Goal: Register for event/course

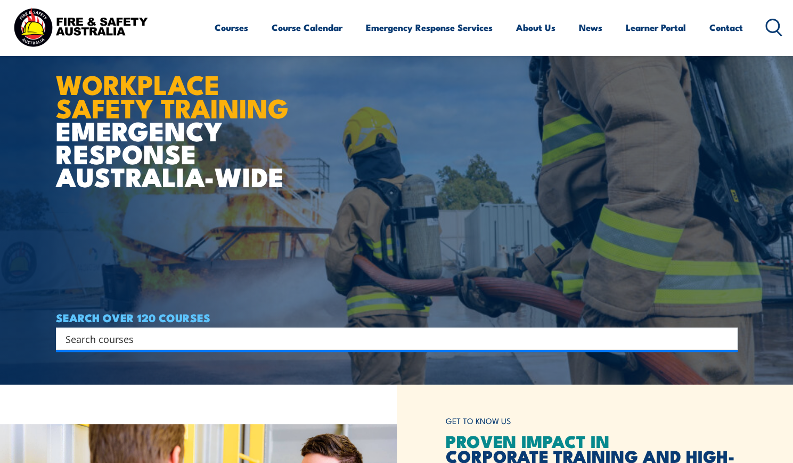
scroll to position [79, 0]
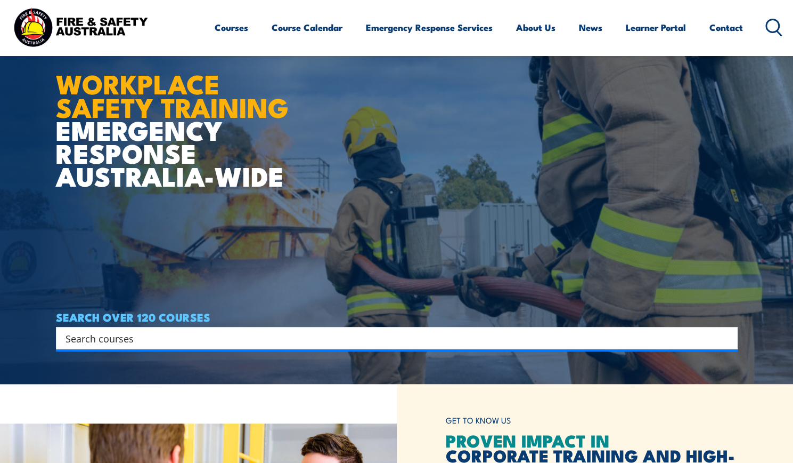
drag, startPoint x: 407, startPoint y: 333, endPoint x: 238, endPoint y: 336, distance: 169.0
click at [238, 336] on input "Search input" at bounding box center [390, 338] width 649 height 16
type input "fire extinguisher"
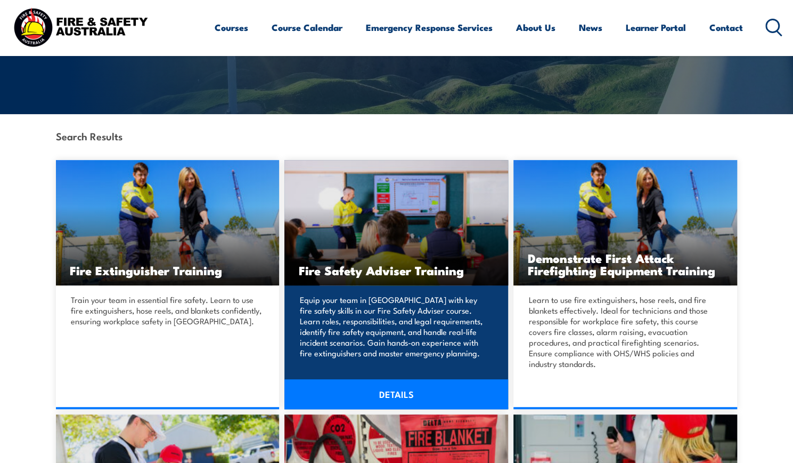
scroll to position [195, 0]
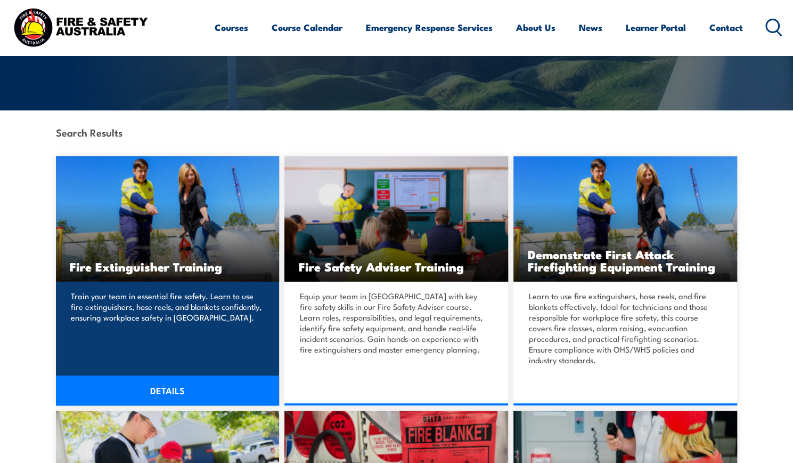
click at [180, 366] on div "Fire Extinguisher Training Train your team in essential fire safety. Learn to u…" at bounding box center [168, 280] width 224 height 249
click at [190, 385] on link "DETAILS" at bounding box center [168, 390] width 224 height 30
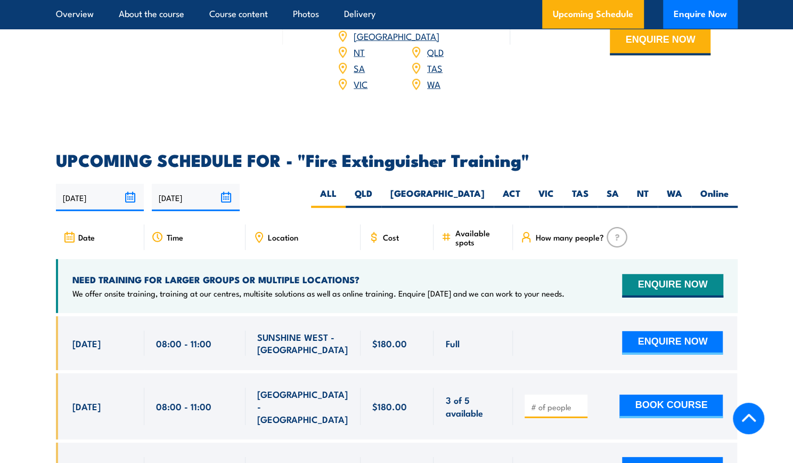
scroll to position [1653, 0]
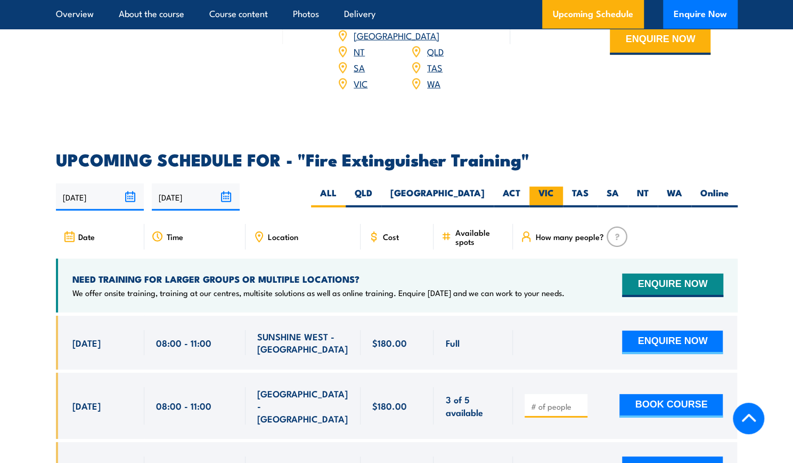
click at [535, 187] on label "VIC" at bounding box center [547, 197] width 34 height 21
click at [554, 187] on input "VIC" at bounding box center [557, 190] width 7 height 7
radio input "true"
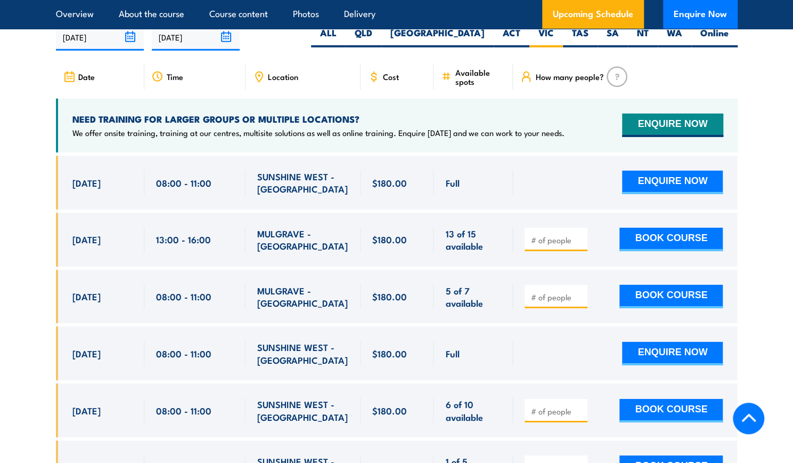
scroll to position [1812, 0]
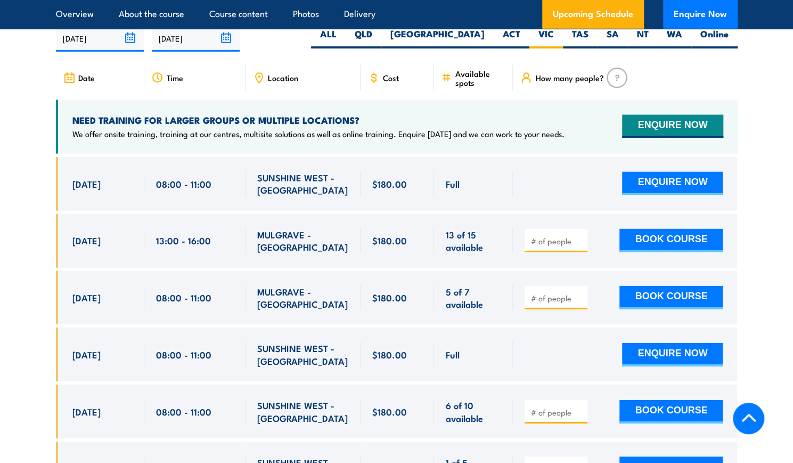
click at [553, 293] on input "number" at bounding box center [557, 298] width 53 height 11
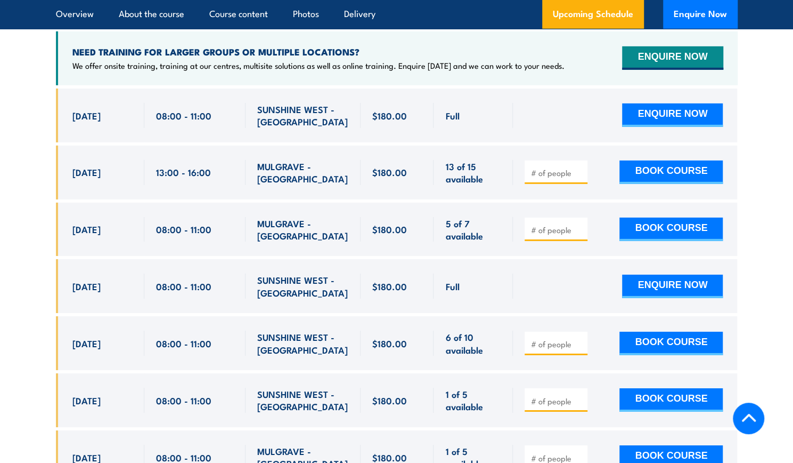
scroll to position [1878, 0]
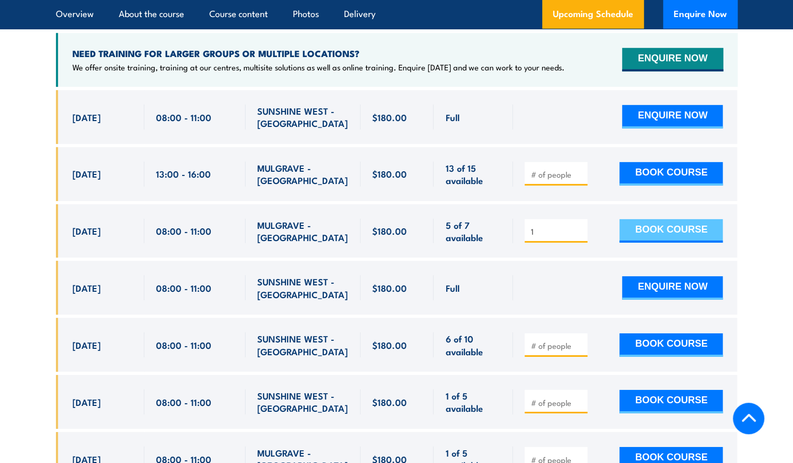
type input "1"
click at [683, 219] on button "BOOK COURSE" at bounding box center [671, 230] width 103 height 23
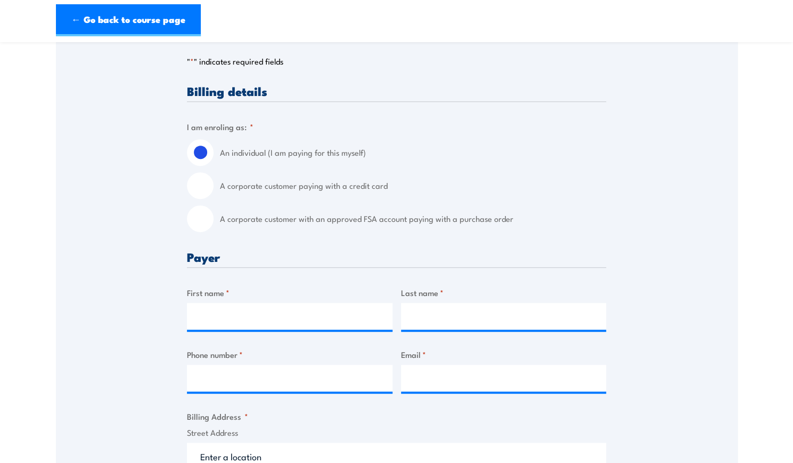
scroll to position [216, 0]
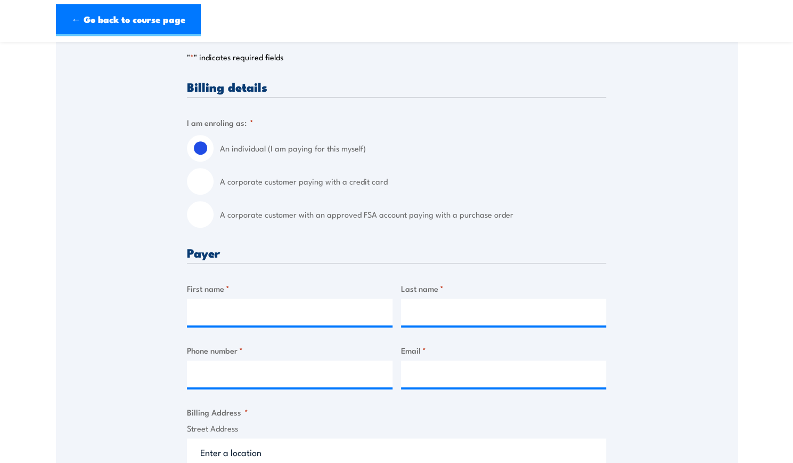
click at [367, 212] on label "A corporate customer with an approved FSA account paying with a purchase order" at bounding box center [413, 214] width 386 height 27
click at [214, 212] on input "A corporate customer with an approved FSA account paying with a purchase order" at bounding box center [200, 214] width 27 height 27
radio input "true"
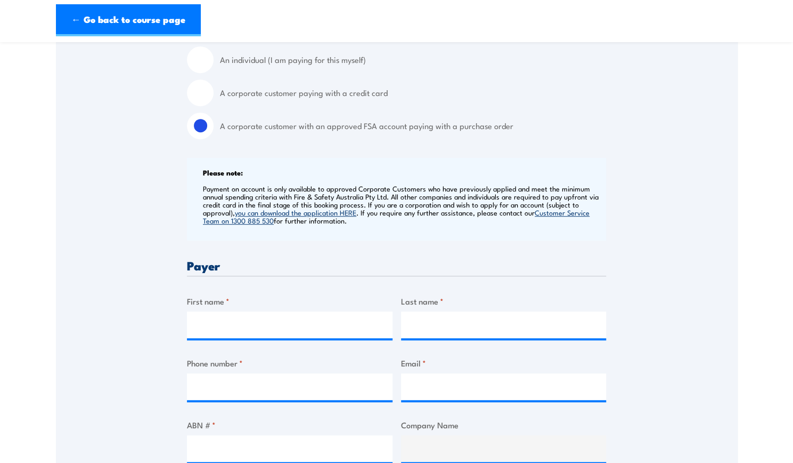
scroll to position [305, 0]
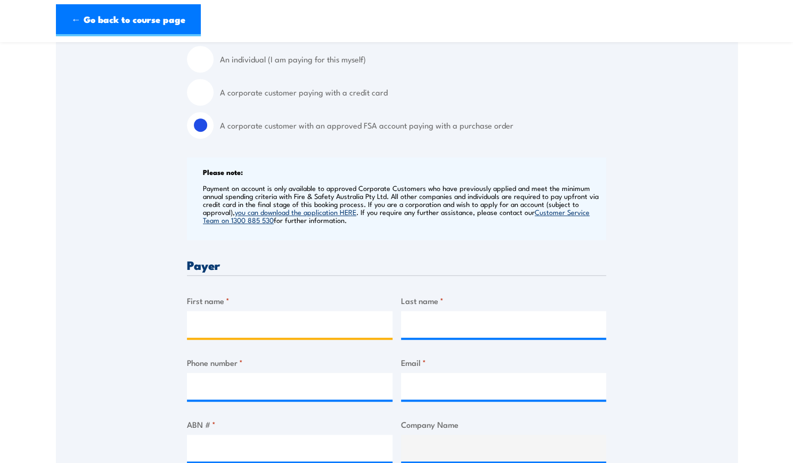
click at [289, 323] on input "First name *" at bounding box center [290, 324] width 206 height 27
type input "Danya"
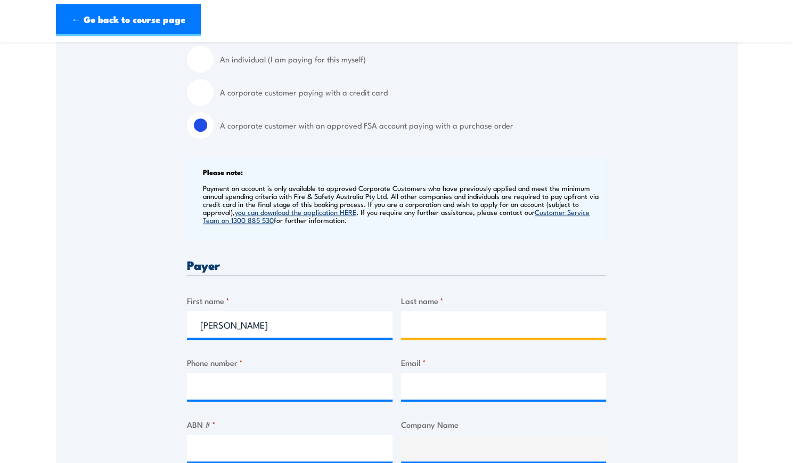
click at [463, 317] on input "Last name *" at bounding box center [504, 324] width 206 height 27
type input "Rofoo"
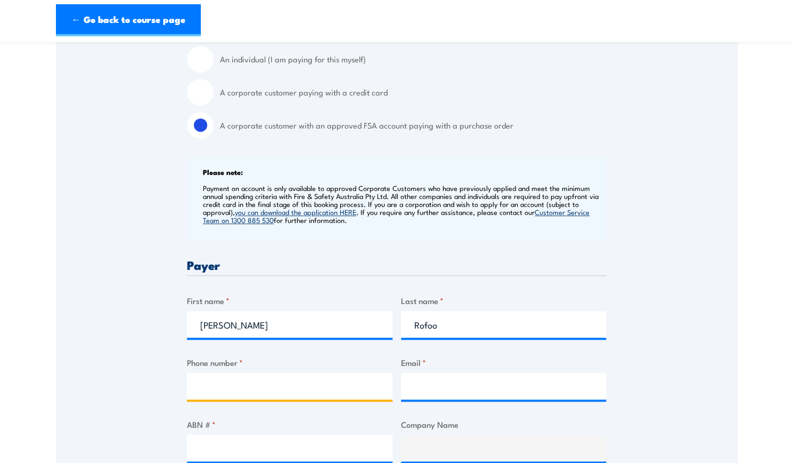
click at [353, 383] on input "Phone number *" at bounding box center [290, 385] width 206 height 27
type input "0411421286"
click at [494, 387] on input "Email *" at bounding box center [504, 385] width 206 height 27
paste input "accounts@grilld.com.au"
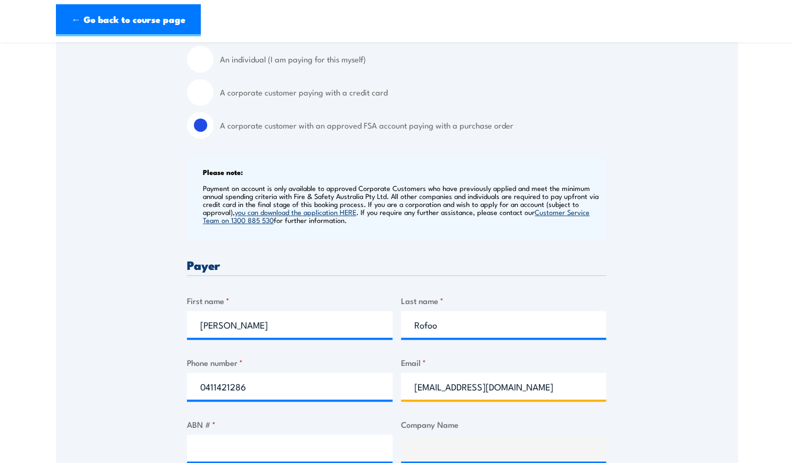
type input "accounts@grilld.com.au"
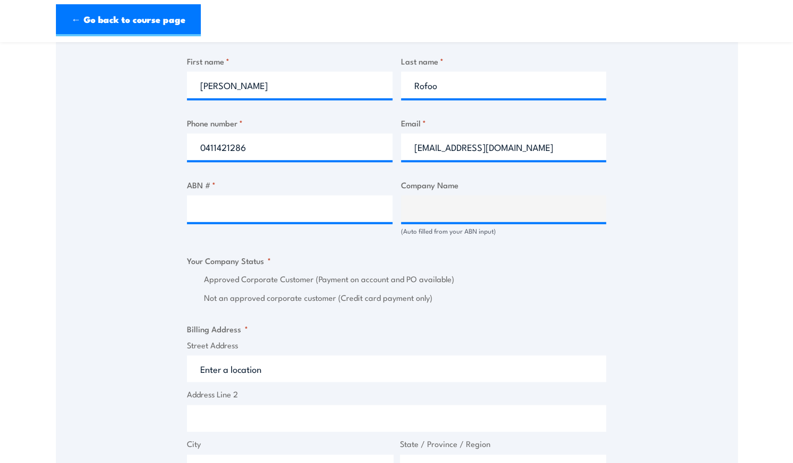
scroll to position [545, 0]
click at [298, 209] on input "ABN # *" at bounding box center [290, 207] width 206 height 27
paste input "17 106 297 394"
type input "17 106 297 394"
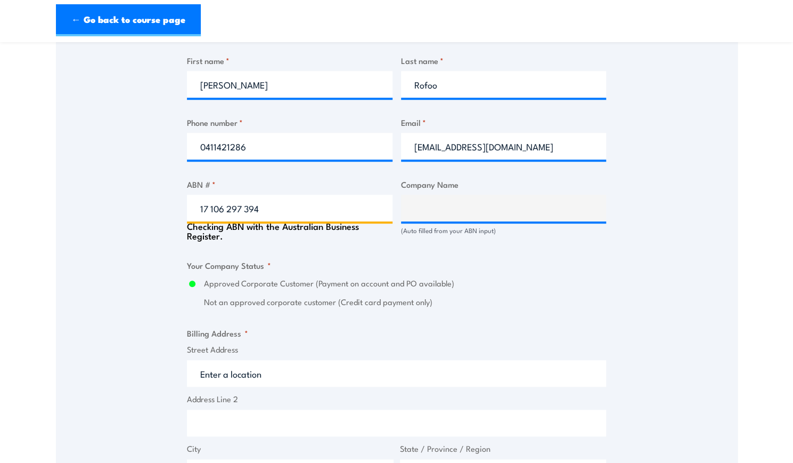
type input "GRILL'D PTY LTD"
radio input "true"
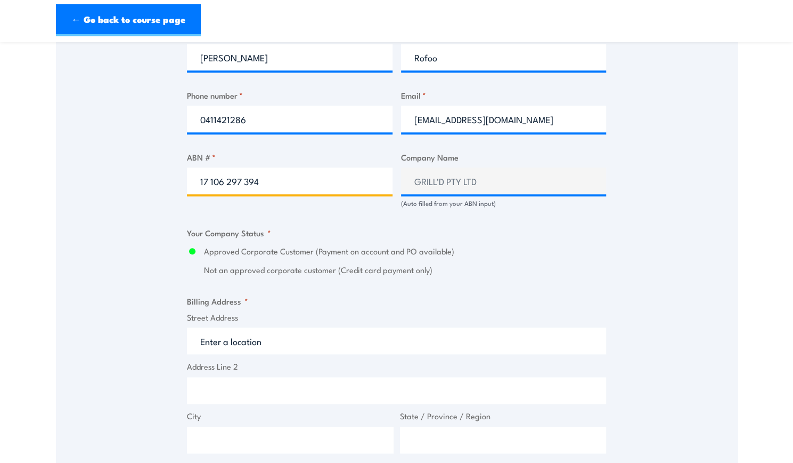
scroll to position [572, 0]
type input "17 106 297 394"
click at [492, 346] on input "Street Address" at bounding box center [396, 340] width 419 height 27
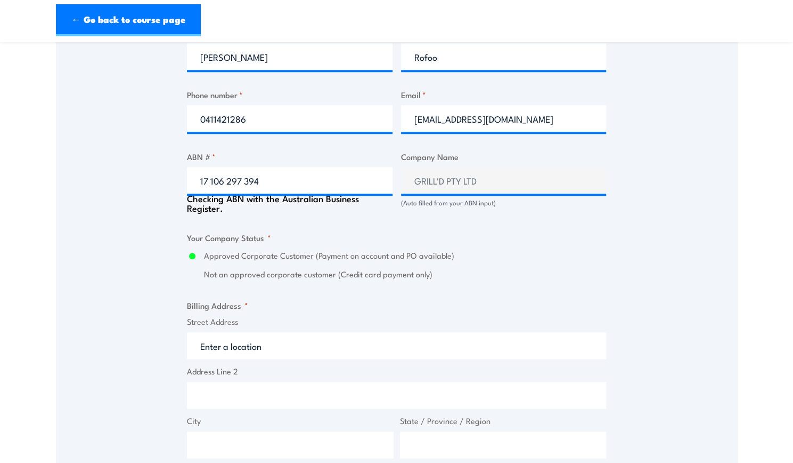
click at [461, 283] on div "Billing details I am enroling as: * An individual (I am paying for this myself)…" at bounding box center [396, 256] width 419 height 1065
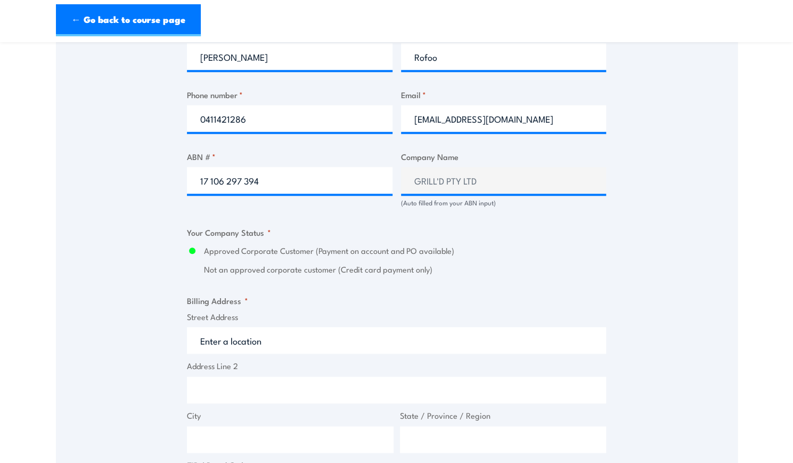
click at [289, 345] on input "Street Address" at bounding box center [396, 340] width 419 height 27
paste input "Level 1&2 South Building 8 658 Church St"
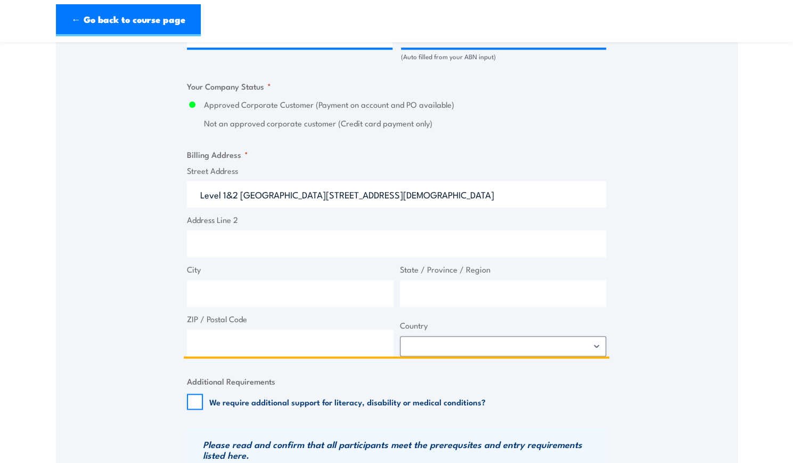
scroll to position [719, 0]
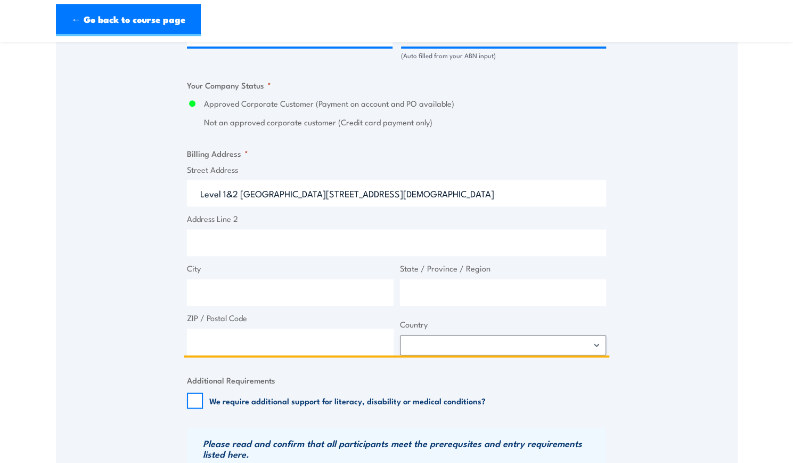
click at [299, 240] on input "Address Line 2" at bounding box center [396, 242] width 419 height 27
click at [201, 191] on input "Level 1&2 South Building 8 658 Church St" at bounding box center [396, 193] width 419 height 27
click at [201, 192] on input "Level 1&2 South Building 8 658 Church St" at bounding box center [396, 193] width 419 height 27
type input "Level 1&2 South Building 8 658 Church St"
click at [262, 294] on input "City" at bounding box center [290, 292] width 207 height 27
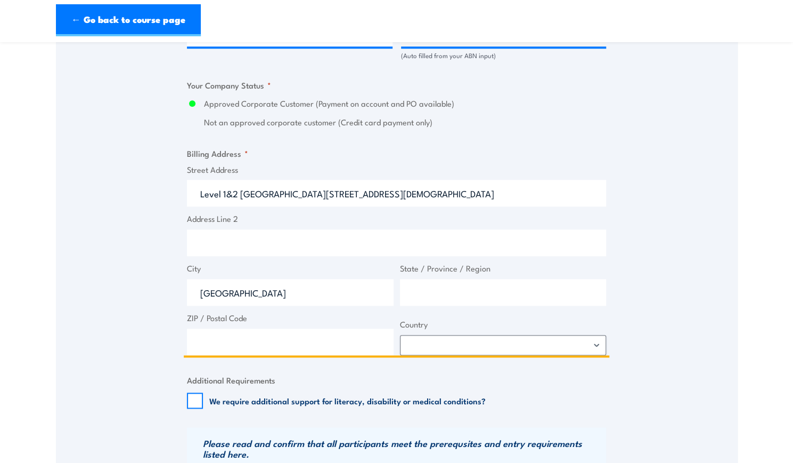
type input "Richmond"
click at [429, 293] on input "State / Province / Region" at bounding box center [503, 292] width 207 height 27
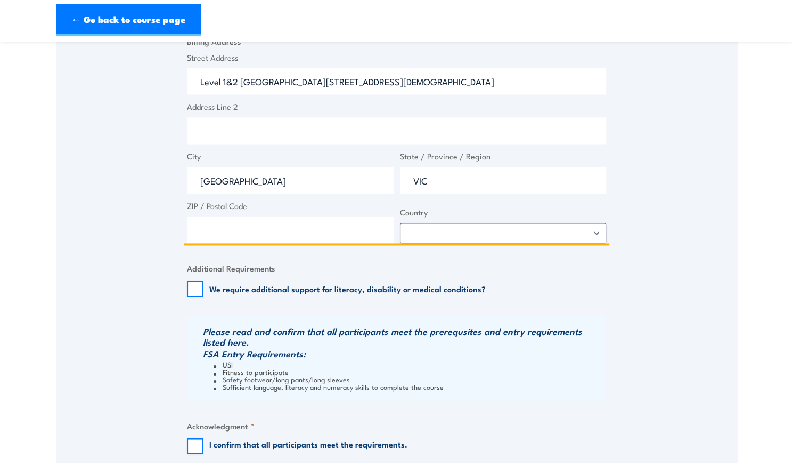
scroll to position [839, 0]
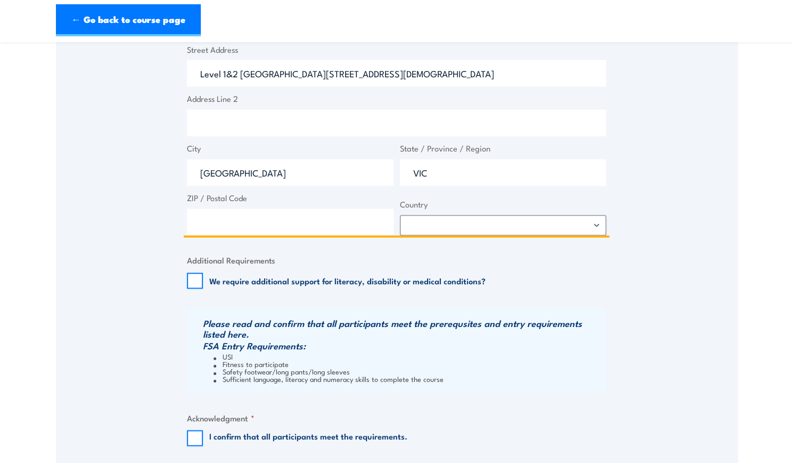
type input "VIC"
click at [345, 221] on input "ZIP / Postal Code" at bounding box center [290, 221] width 207 height 27
type input "3121"
click at [466, 223] on select "Afghanistan Albania Algeria American Samoa Andorra Angola Anguilla Antarctica A…" at bounding box center [503, 225] width 207 height 20
select select "Australia"
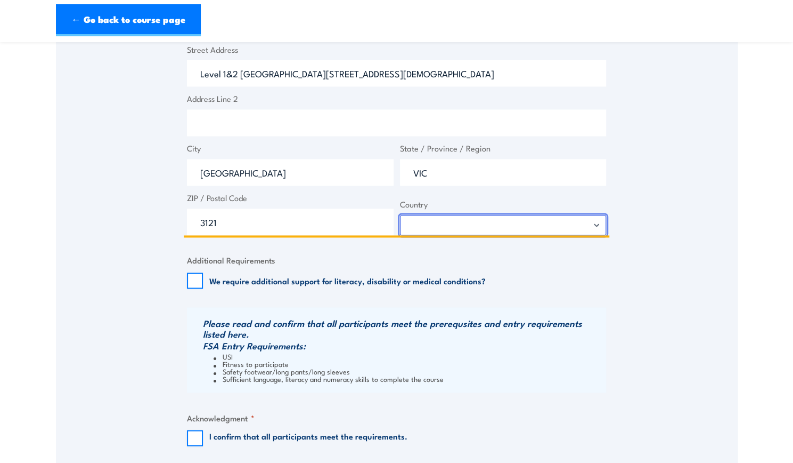
click at [400, 215] on select "Afghanistan Albania Algeria American Samoa Andorra Angola Anguilla Antarctica A…" at bounding box center [503, 225] width 207 height 20
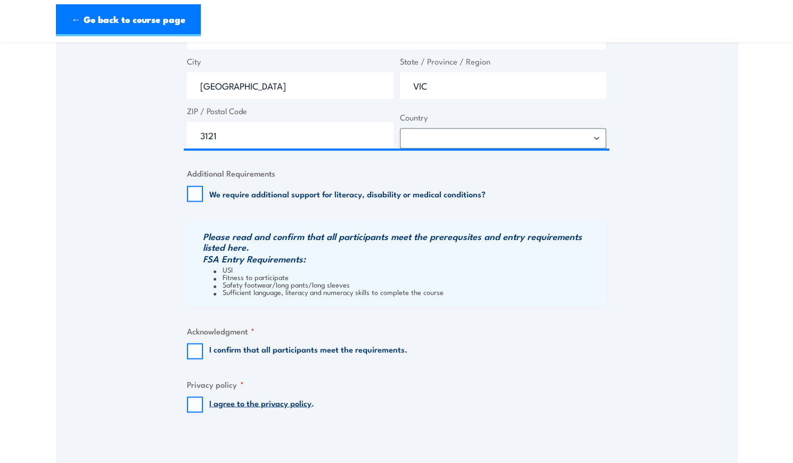
scroll to position [927, 0]
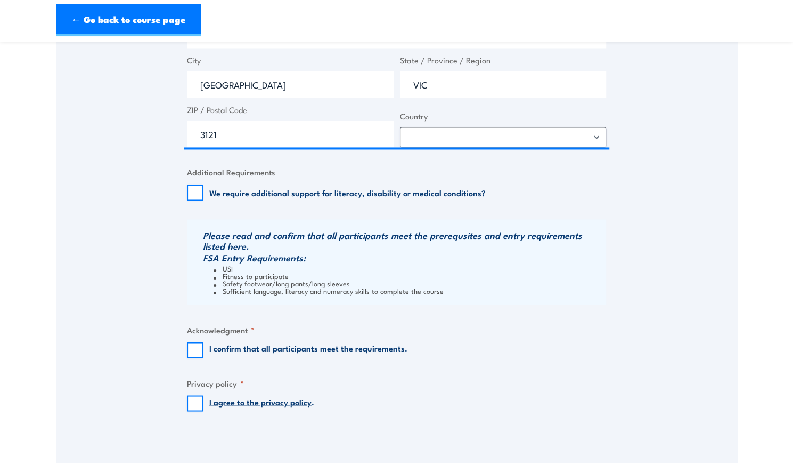
click at [293, 344] on label "I confirm that all participants meet the requirements." at bounding box center [308, 350] width 198 height 16
click at [203, 344] on input "I confirm that all participants meet the requirements." at bounding box center [195, 350] width 16 height 16
checkbox input "true"
click at [191, 401] on input "I agree to the privacy policy ." at bounding box center [195, 403] width 16 height 16
checkbox input "true"
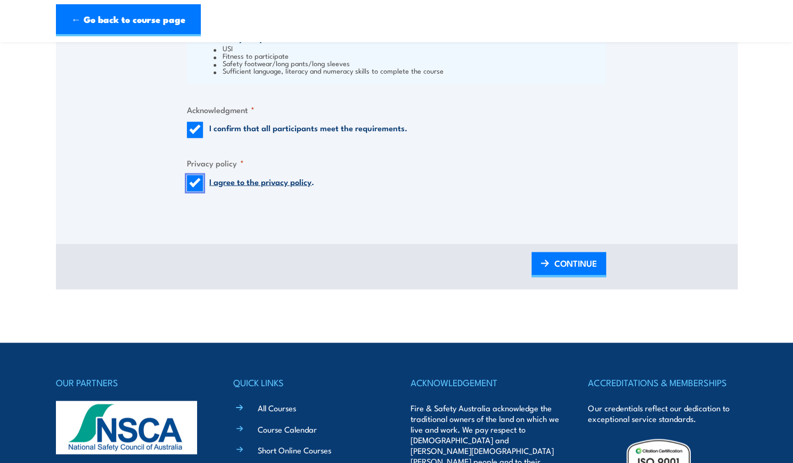
scroll to position [1148, 0]
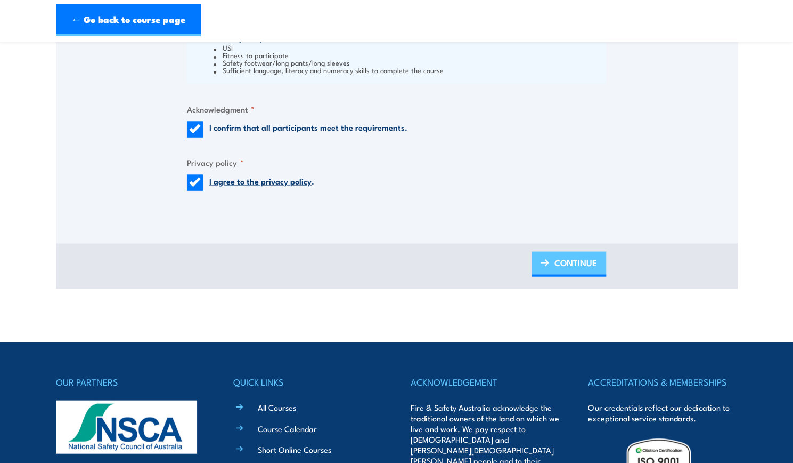
click at [572, 265] on span "CONTINUE" at bounding box center [576, 262] width 43 height 28
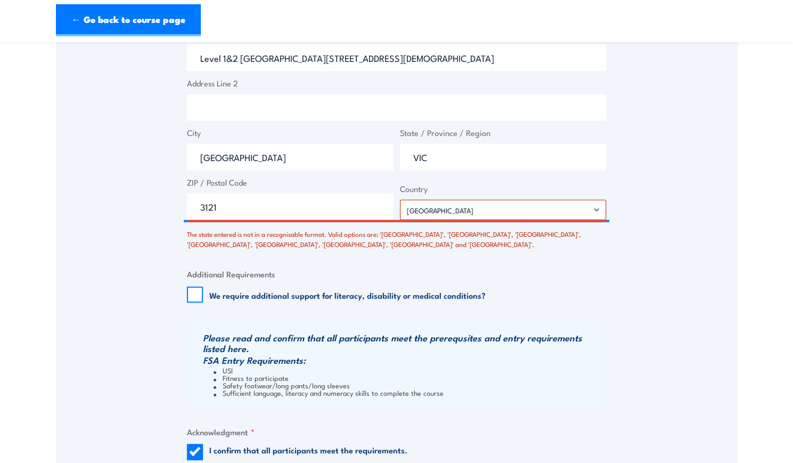
scroll to position [897, 0]
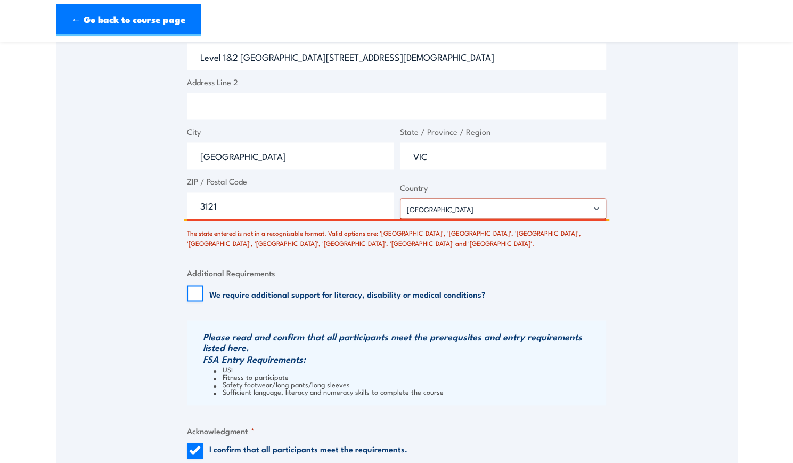
click at [530, 151] on input "VIC" at bounding box center [503, 155] width 207 height 27
type input "Victoria"
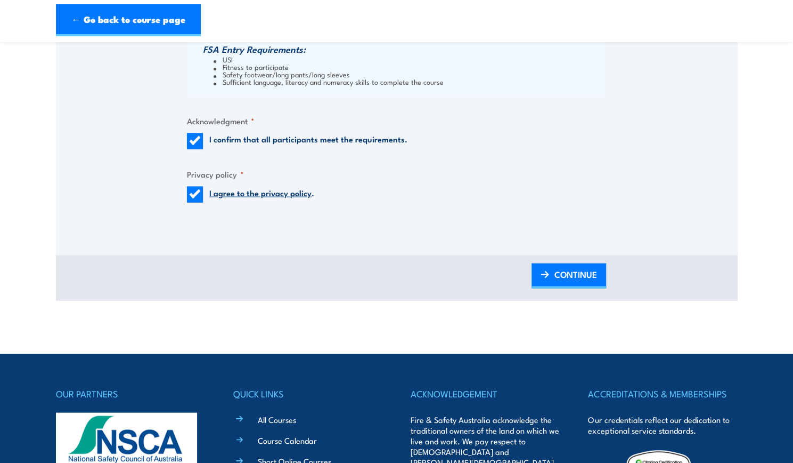
scroll to position [1178, 0]
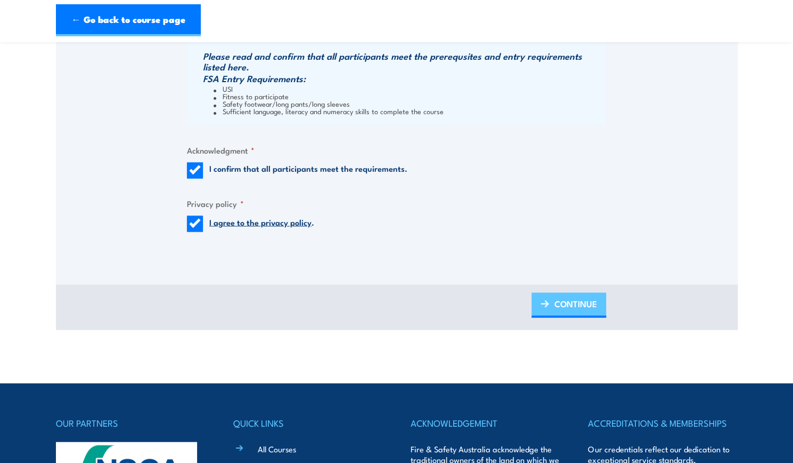
click at [572, 302] on span "CONTINUE" at bounding box center [576, 303] width 43 height 28
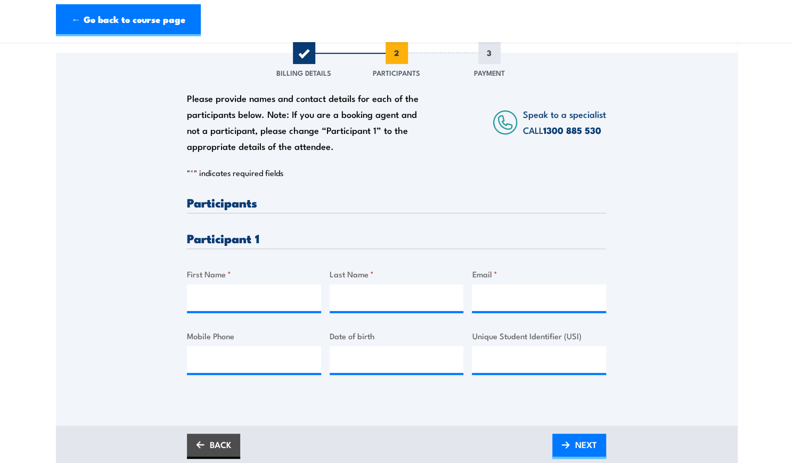
scroll to position [135, 0]
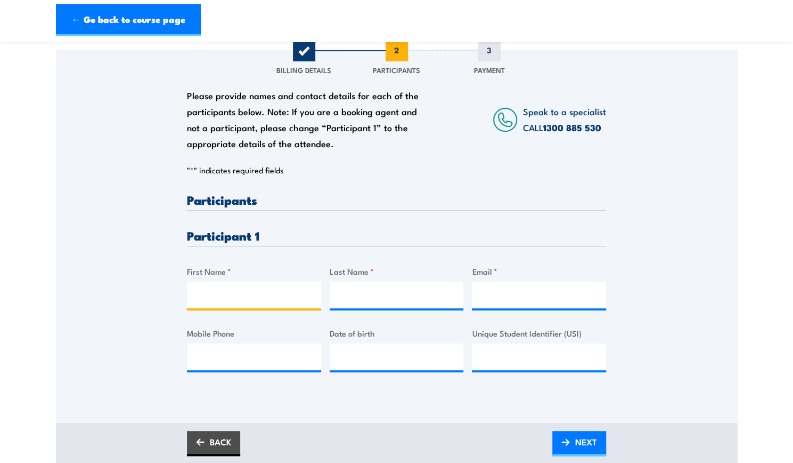
click at [267, 289] on input "First Name *" at bounding box center [254, 294] width 134 height 27
type input "Danya"
click at [333, 293] on input "Last Name *" at bounding box center [397, 294] width 134 height 27
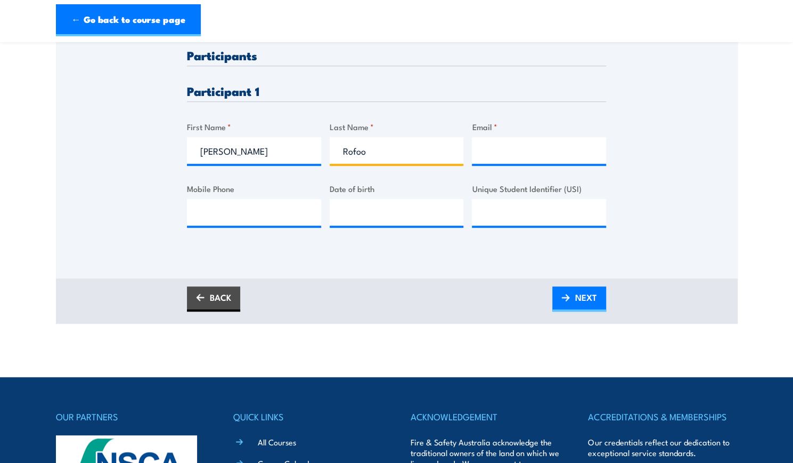
type input "Rofoo"
click at [500, 143] on input "Email *" at bounding box center [539, 150] width 134 height 27
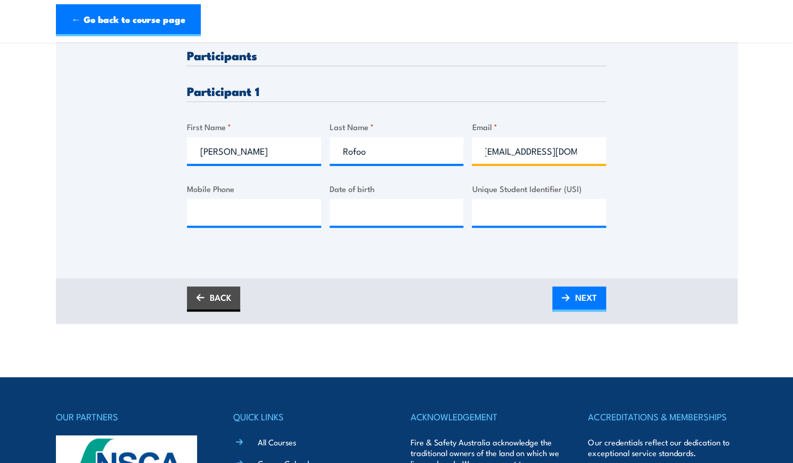
scroll to position [0, 9]
type input "danyaMrofoo@gmail.com"
click at [296, 222] on input "Mobile Phone" at bounding box center [254, 212] width 134 height 27
type input "0411421286"
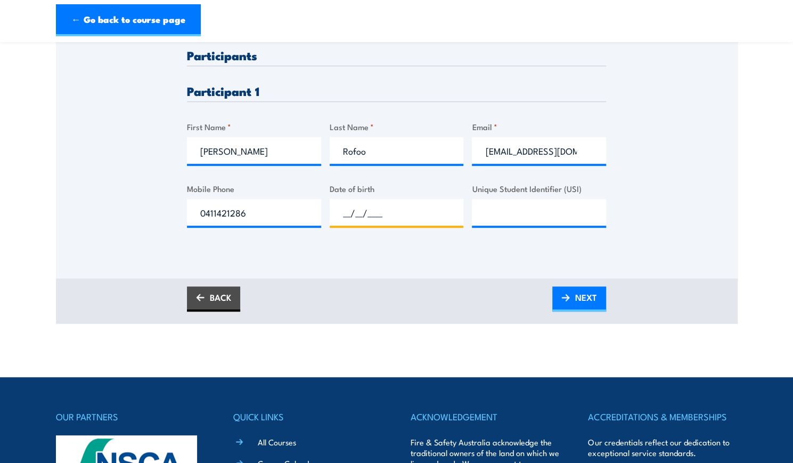
click at [379, 210] on input "__/__/____" at bounding box center [397, 212] width 134 height 27
type input "16/12/2006"
click at [503, 213] on input "Unique Student Identifier (USI)" at bounding box center [539, 212] width 134 height 27
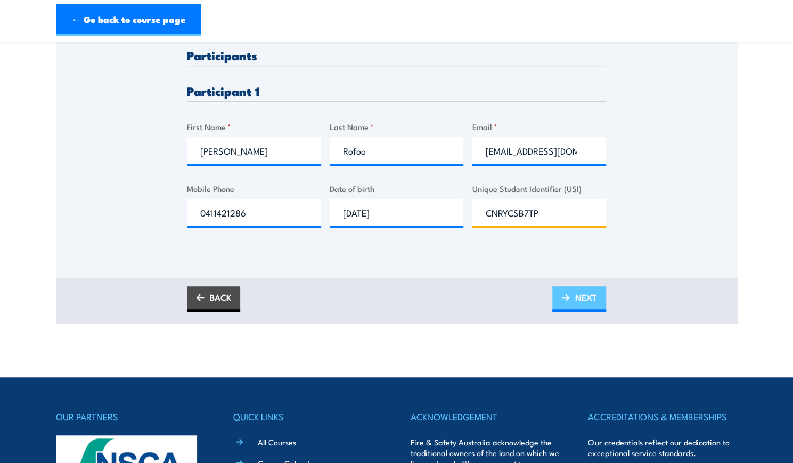
type input "CNRYCSB7TP"
click at [570, 293] on link "NEXT" at bounding box center [580, 298] width 54 height 25
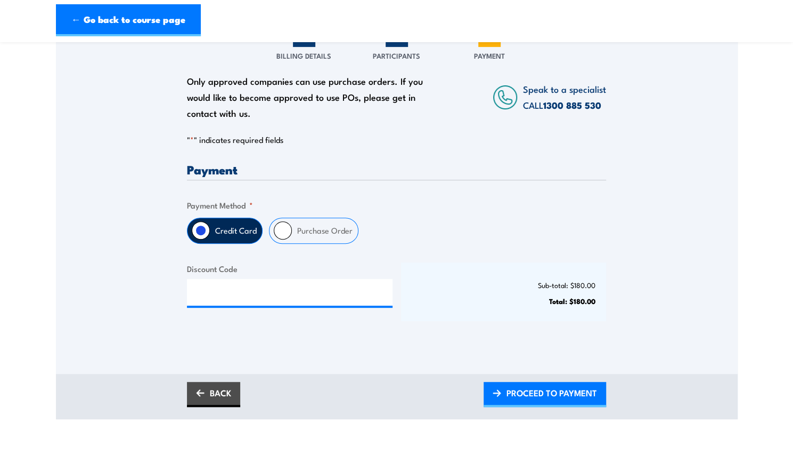
scroll to position [151, 0]
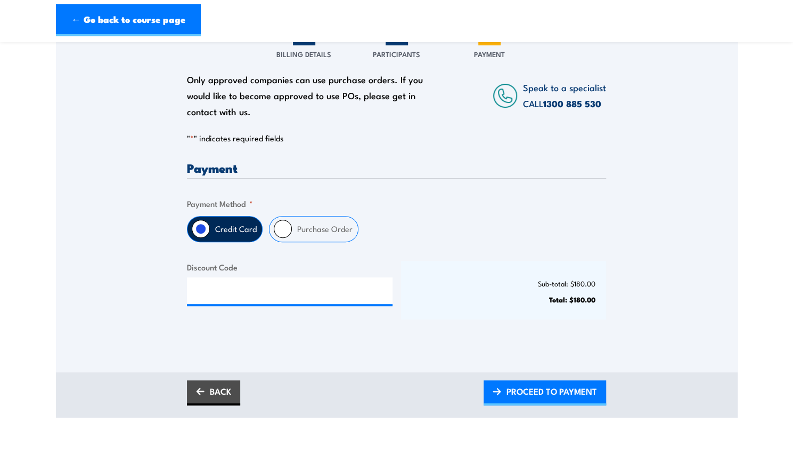
click at [329, 234] on label "Purchase Order" at bounding box center [325, 228] width 66 height 25
click at [292, 234] on input "Purchase Order" at bounding box center [283, 229] width 18 height 18
radio input "true"
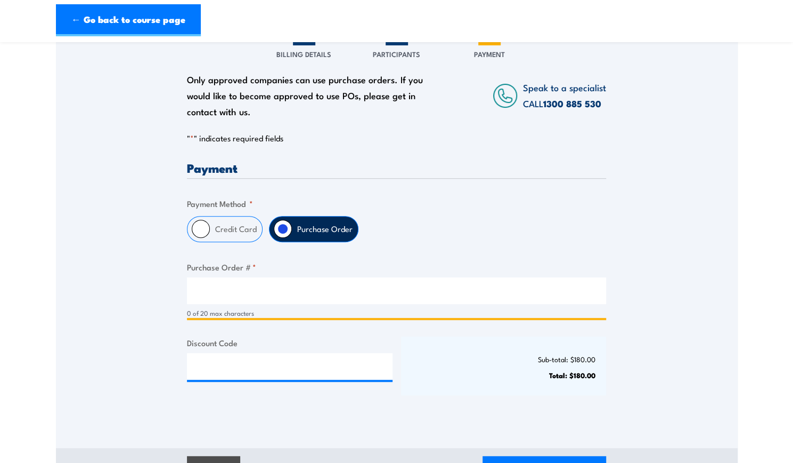
click at [289, 295] on input "Purchase Order # *" at bounding box center [396, 290] width 419 height 27
paste input "17 106 297 394"
type input "17 106 297 394"
click at [441, 382] on div "Sub-total: $180.00 Total: $180.00" at bounding box center [504, 365] width 206 height 59
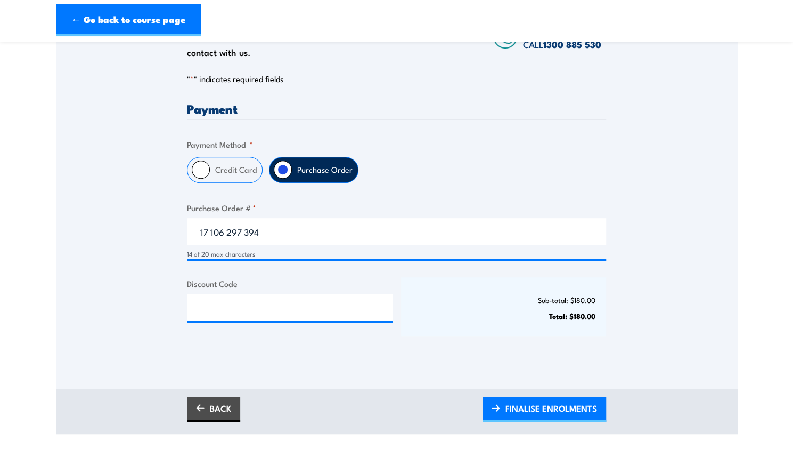
scroll to position [221, 0]
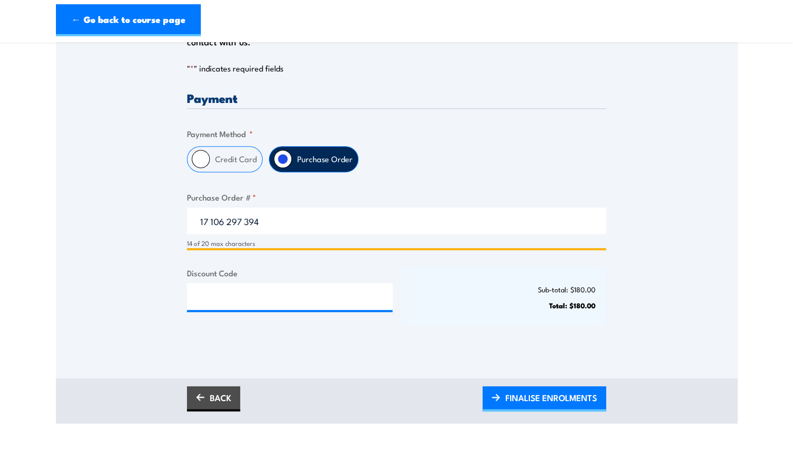
drag, startPoint x: 298, startPoint y: 219, endPoint x: 142, endPoint y: 216, distance: 156.7
click at [142, 216] on div "Only approved companies can use purchase orders. If you would like to become ap…" at bounding box center [397, 156] width 682 height 384
type input "Danya Rofoo"
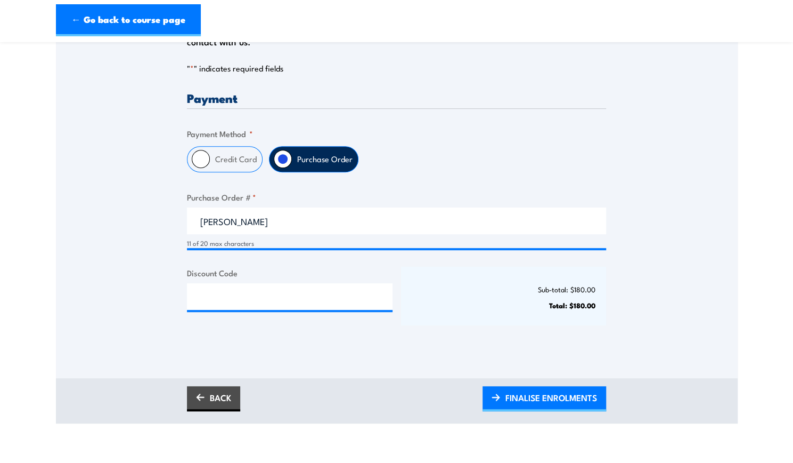
click at [473, 156] on div "Credit Card Purchase Order" at bounding box center [396, 159] width 419 height 26
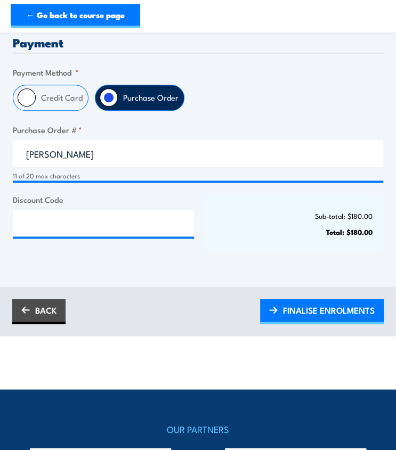
click at [314, 316] on span "FINALISE ENROLMENTS" at bounding box center [329, 311] width 92 height 20
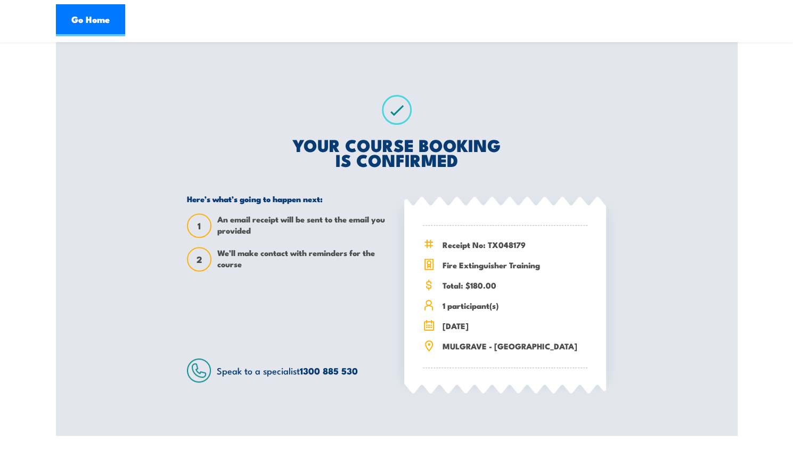
scroll to position [151, 0]
